Goal: Transaction & Acquisition: Purchase product/service

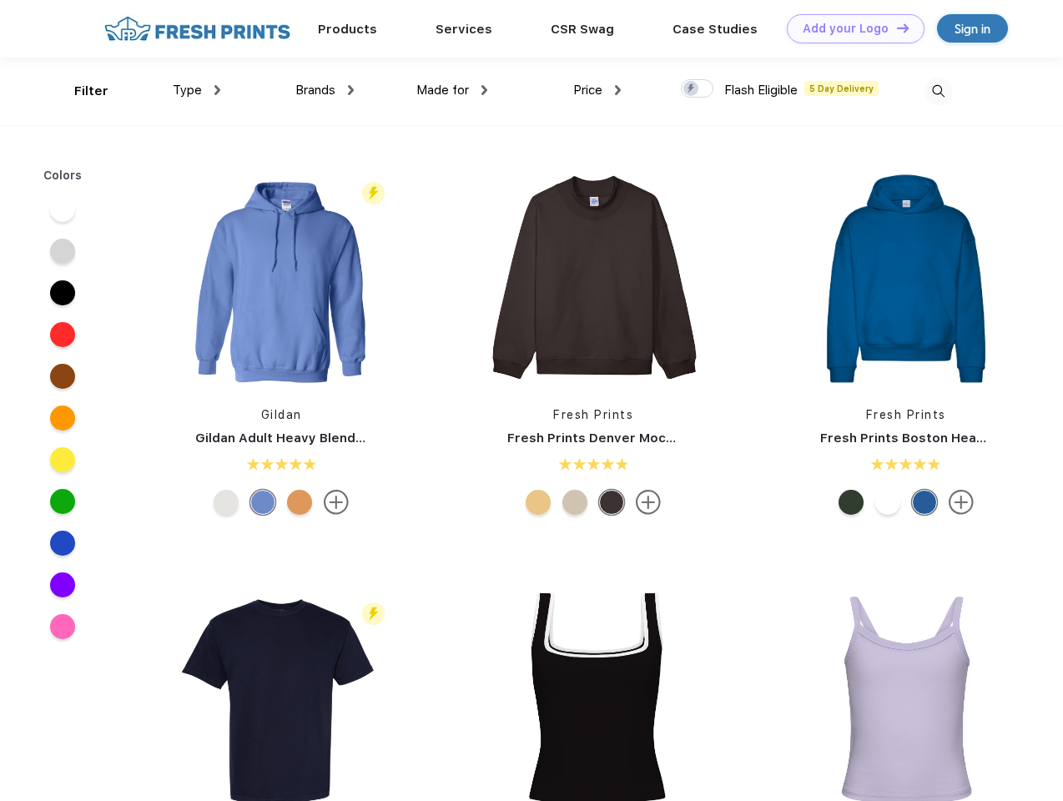
scroll to position [1, 0]
click at [849, 28] on link "Add your Logo Design Tool" at bounding box center [856, 28] width 138 height 29
click at [80, 91] on div "Filter" at bounding box center [91, 91] width 34 height 19
click at [197, 90] on span "Type" at bounding box center [187, 90] width 29 height 15
click at [325, 90] on span "Brands" at bounding box center [315, 90] width 40 height 15
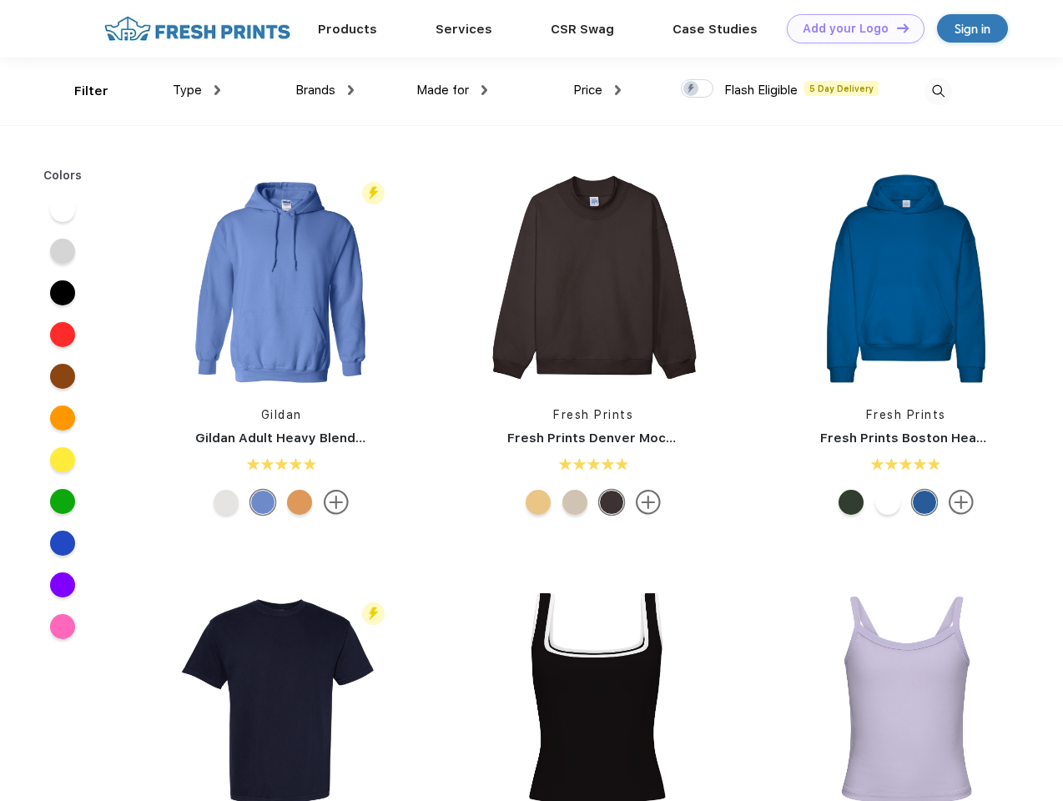
click at [452, 90] on span "Made for" at bounding box center [442, 90] width 53 height 15
click at [597, 90] on span "Price" at bounding box center [587, 90] width 29 height 15
click at [697, 89] on div at bounding box center [697, 88] width 33 height 18
click at [692, 89] on input "checkbox" at bounding box center [686, 83] width 11 height 11
click at [938, 91] on img at bounding box center [938, 92] width 28 height 28
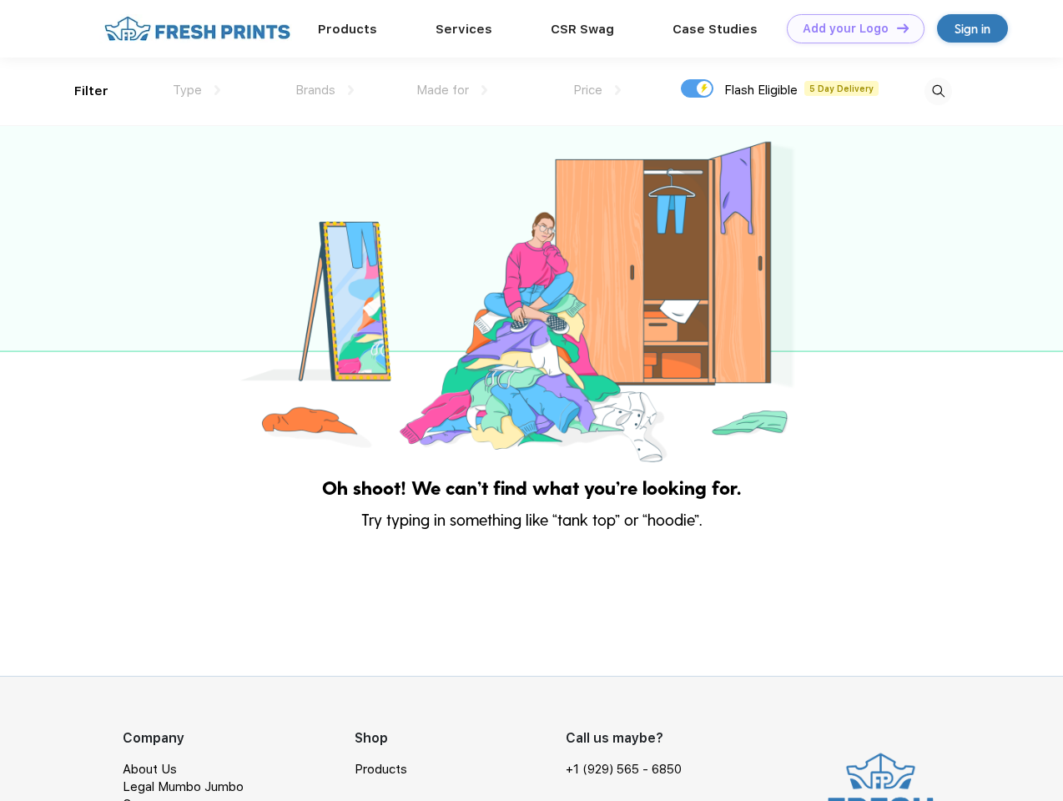
click at [63, 251] on div at bounding box center [531, 296] width 1063 height 340
